Goal: Communication & Community: Participate in discussion

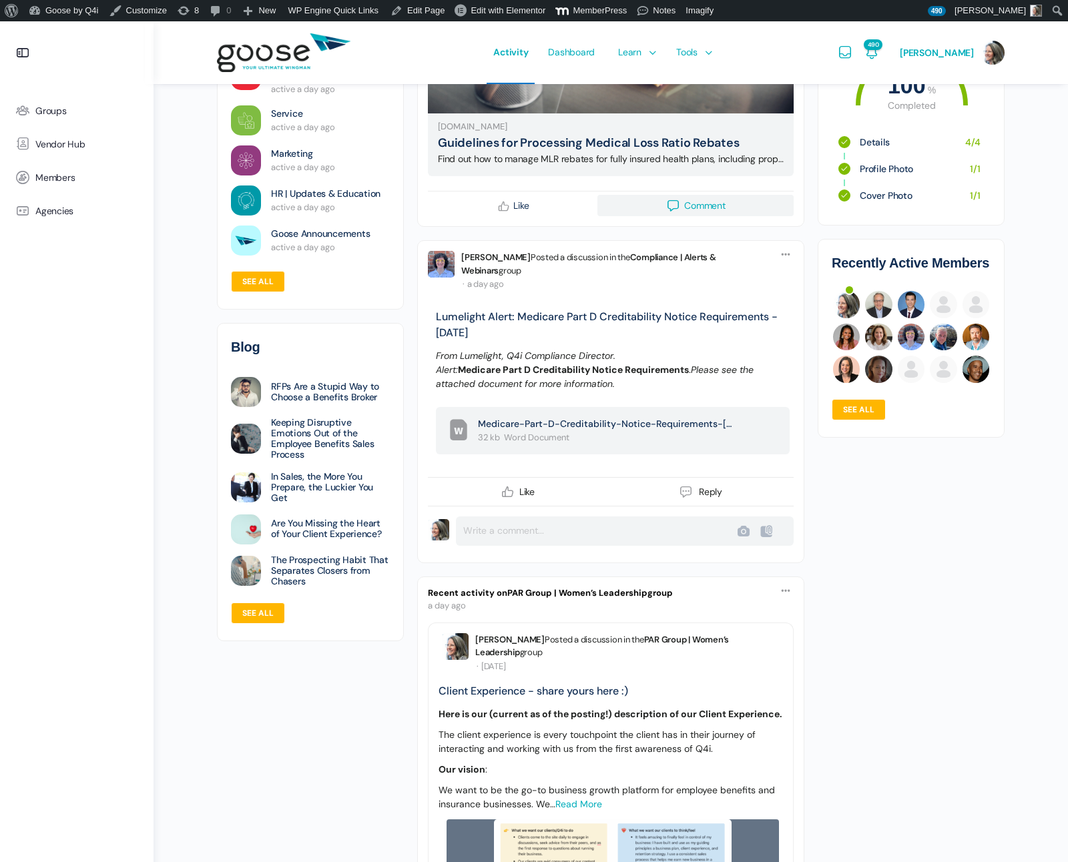
scroll to position [509, 0]
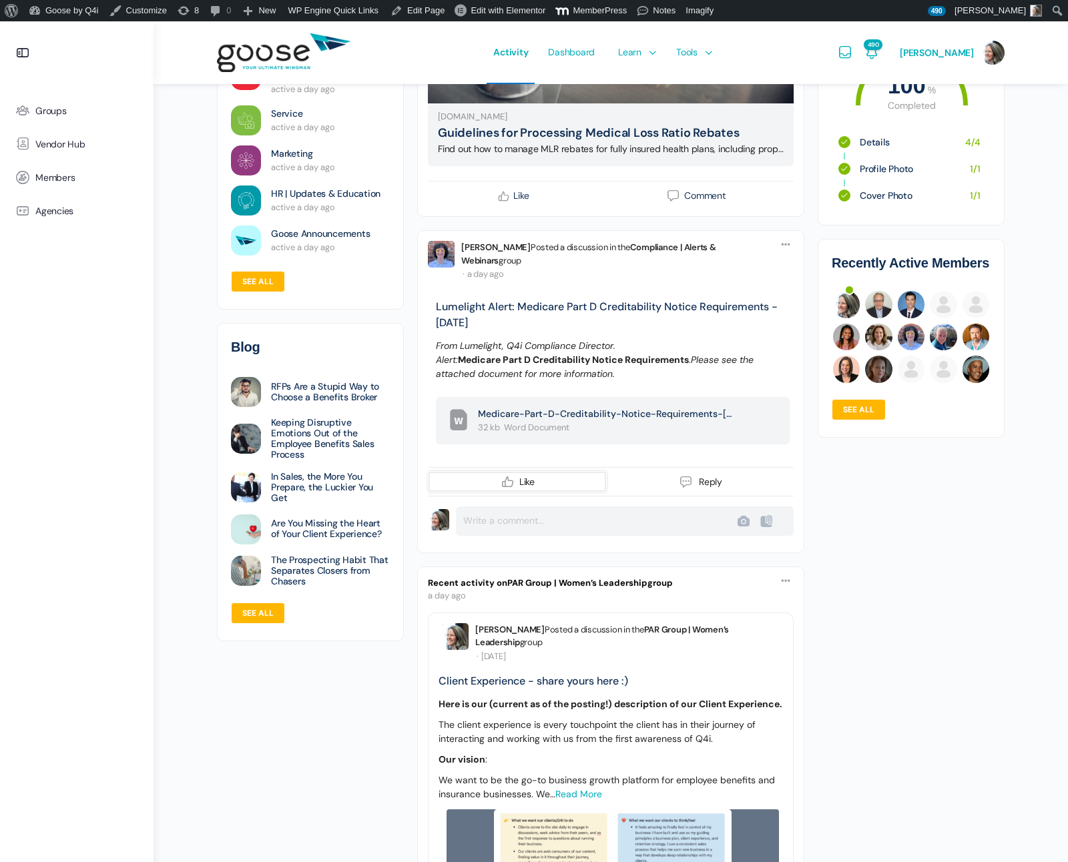
click at [511, 481] on icon at bounding box center [508, 482] width 16 height 16
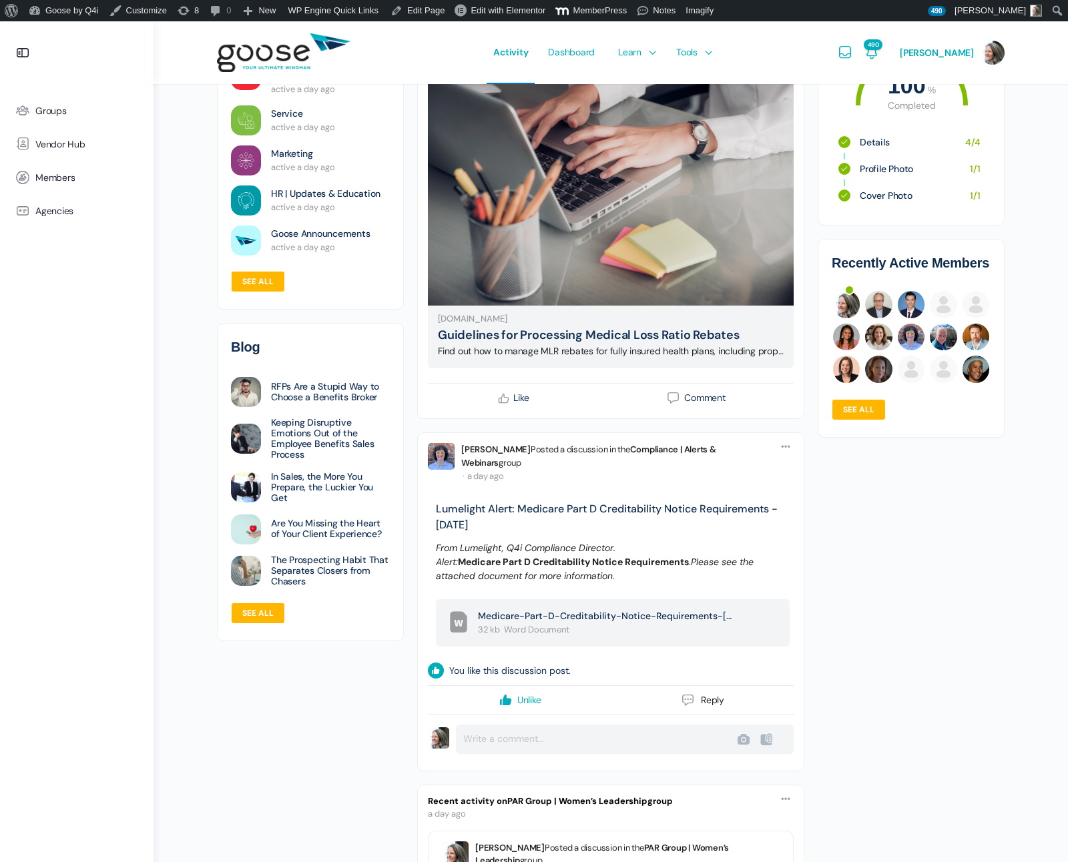
scroll to position [0, 0]
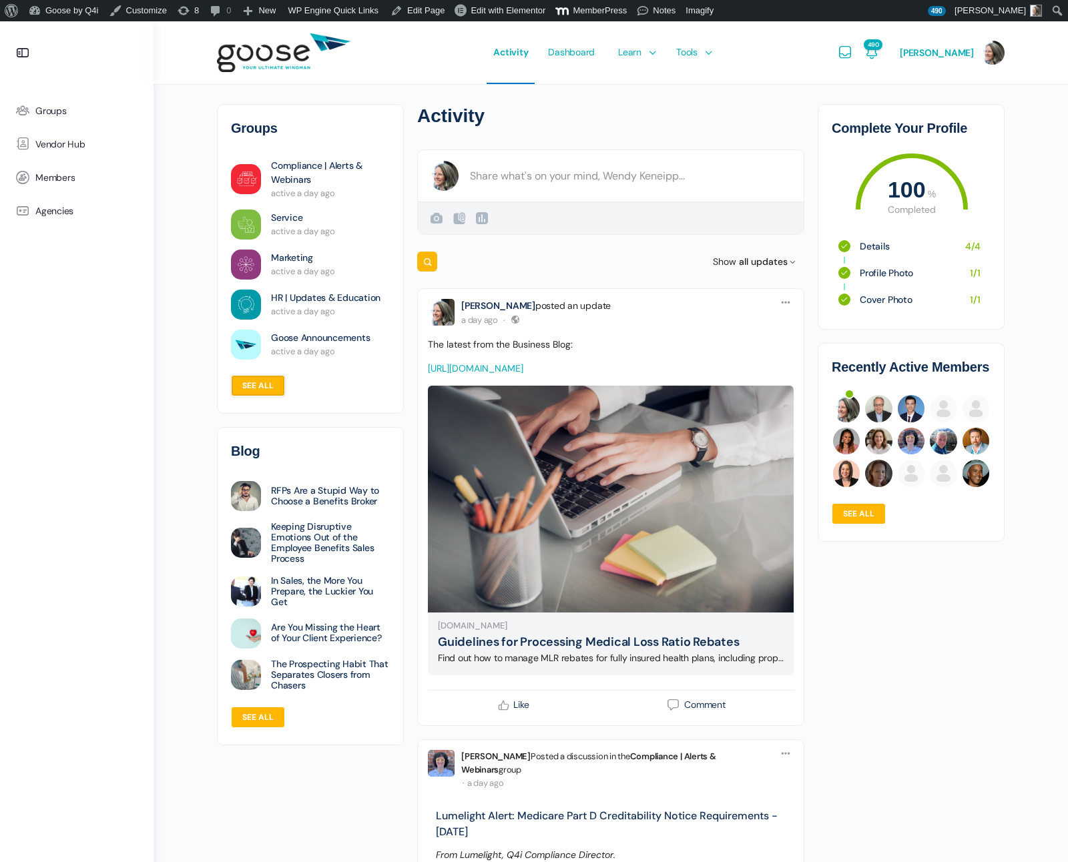
click at [243, 384] on link "See all" at bounding box center [258, 385] width 54 height 21
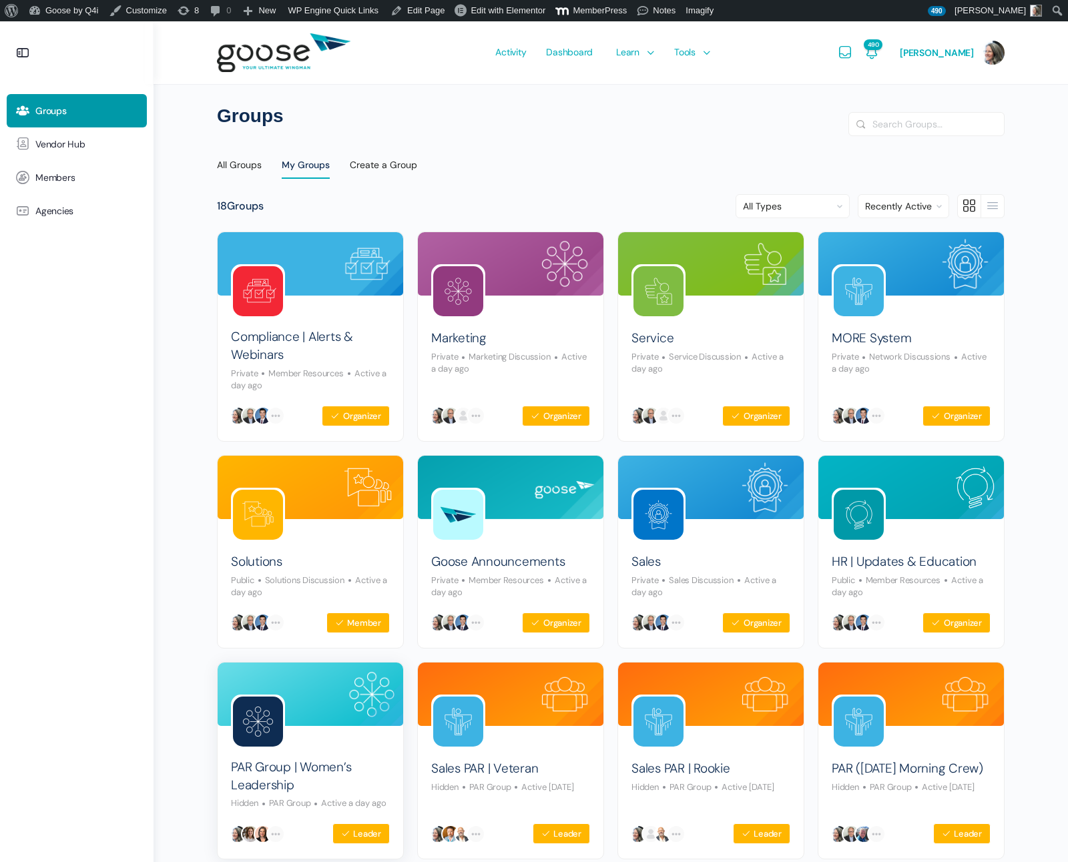
click at [256, 727] on img at bounding box center [258, 722] width 50 height 50
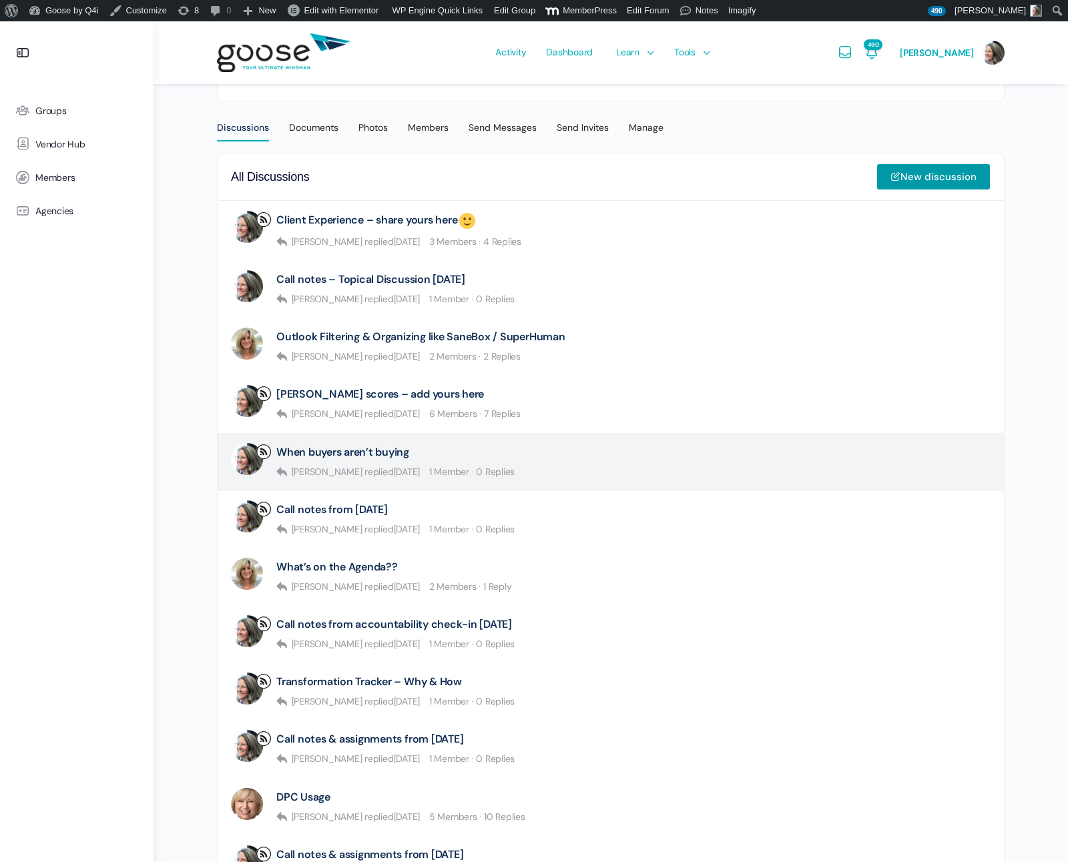
scroll to position [276, 0]
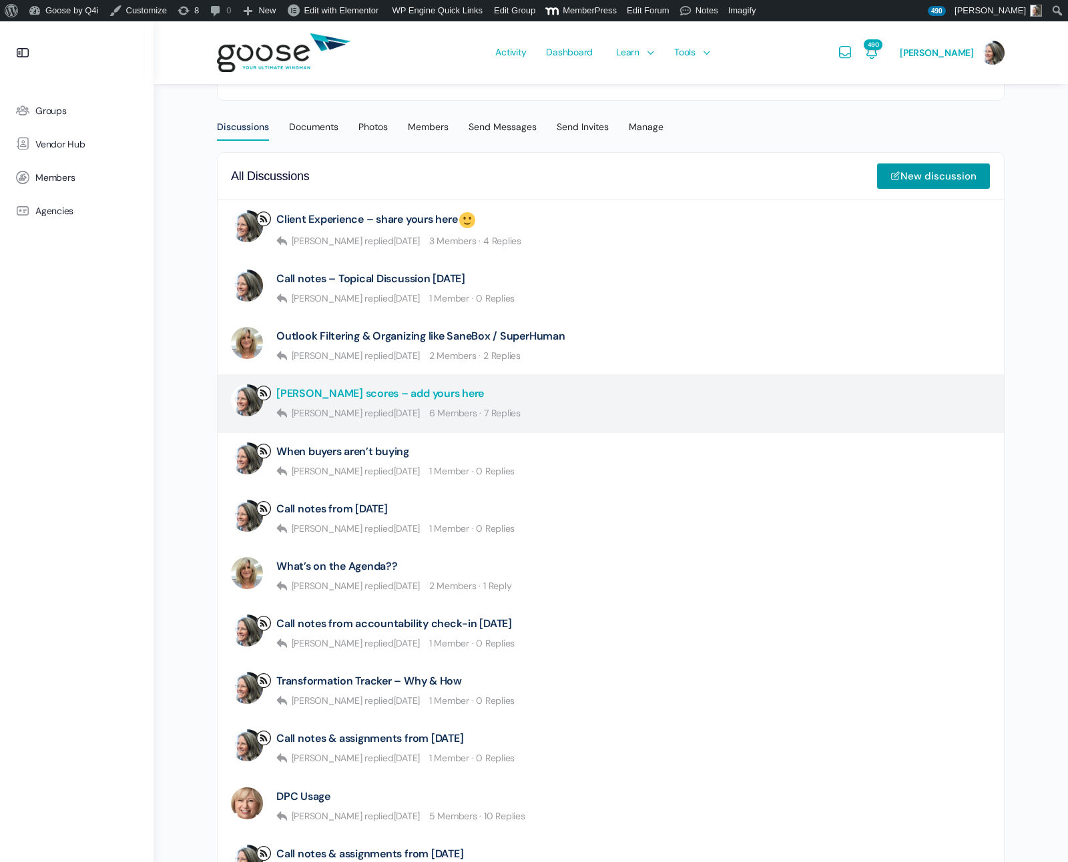
click at [390, 394] on link "[PERSON_NAME] scores – add yours here" at bounding box center [380, 393] width 208 height 13
